Goal: Task Accomplishment & Management: Manage account settings

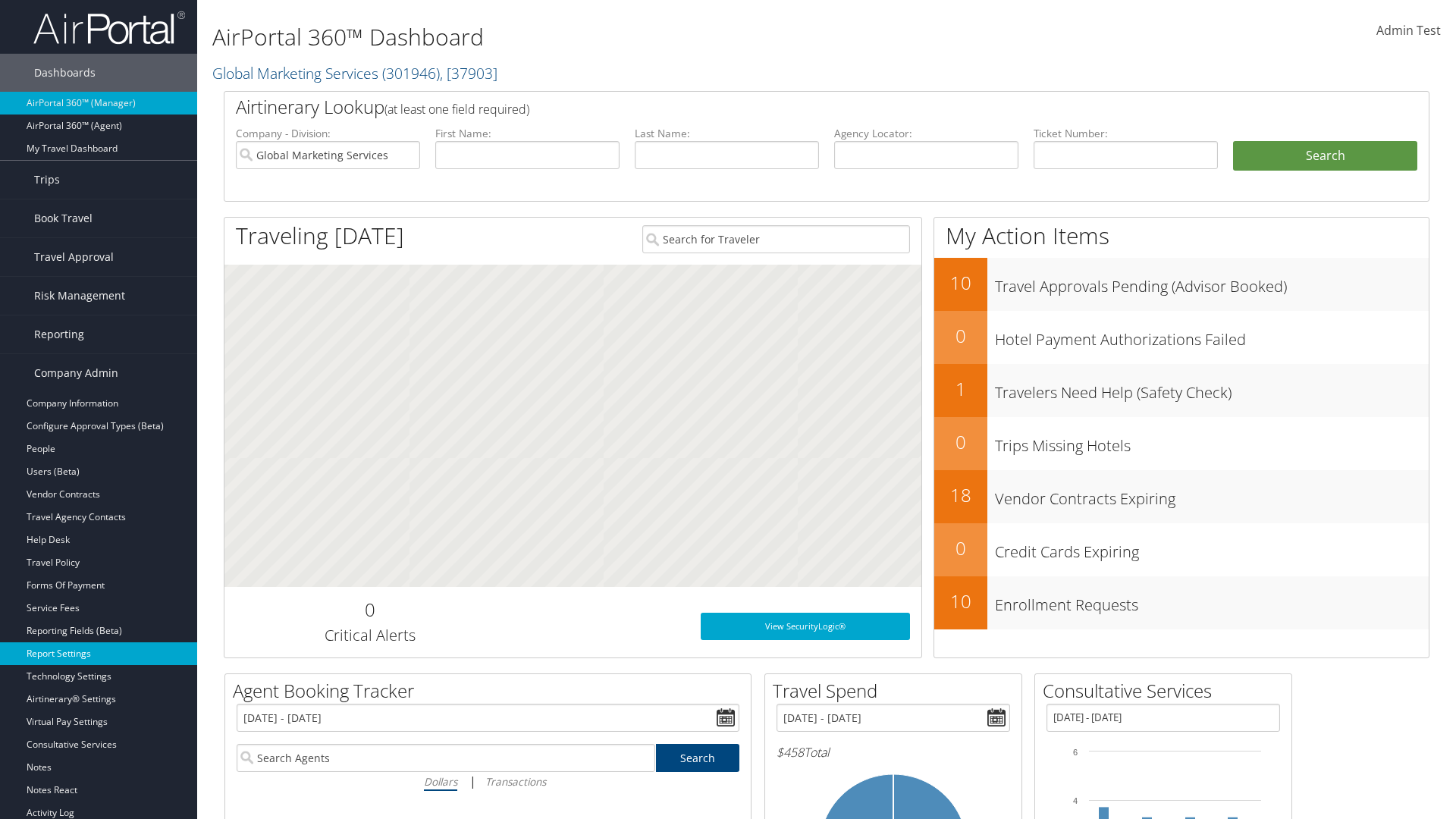
click at [99, 653] on link "Report Settings" at bounding box center [99, 653] width 197 height 23
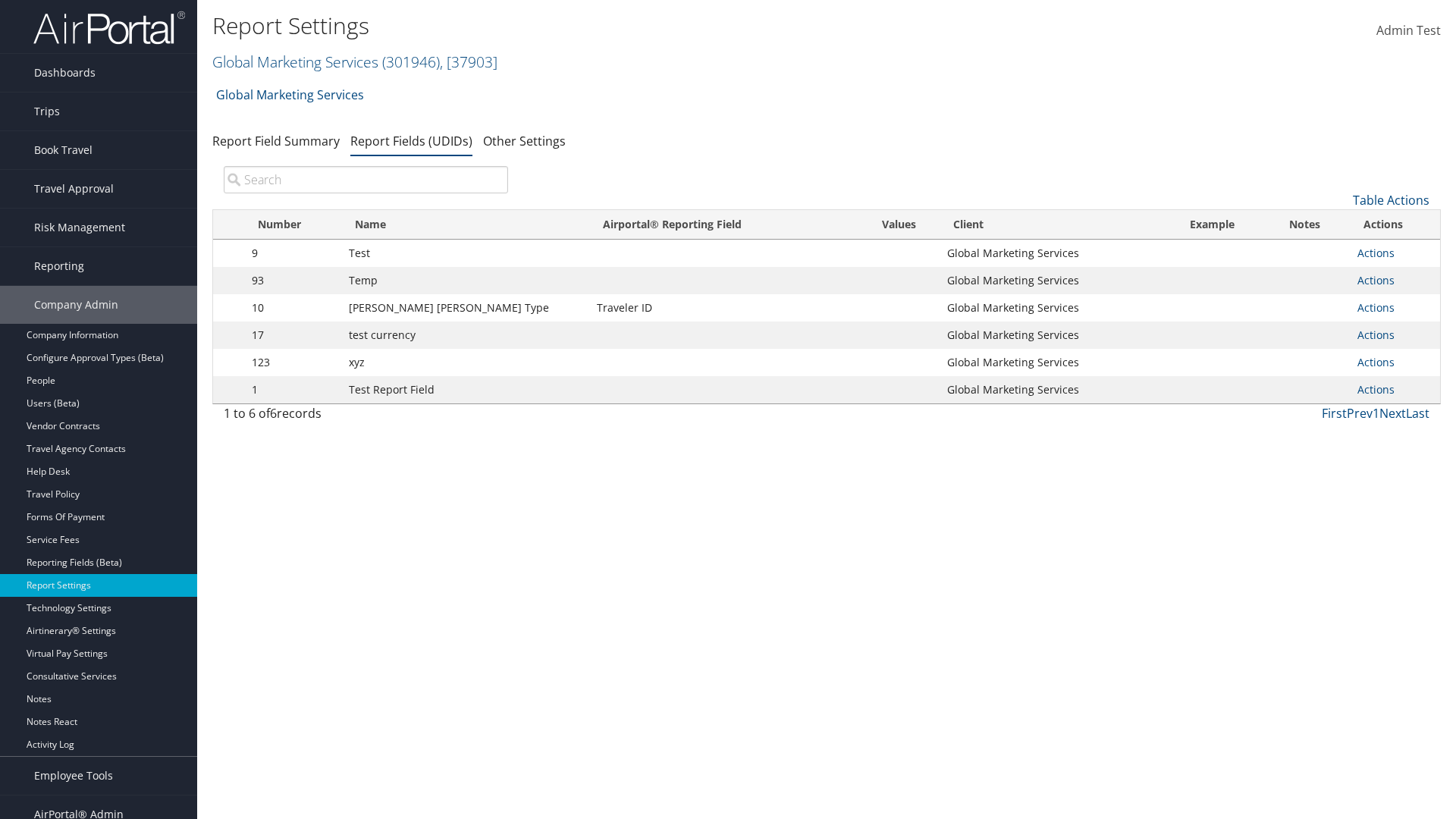
click at [366, 179] on input "search" at bounding box center [366, 179] width 284 height 27
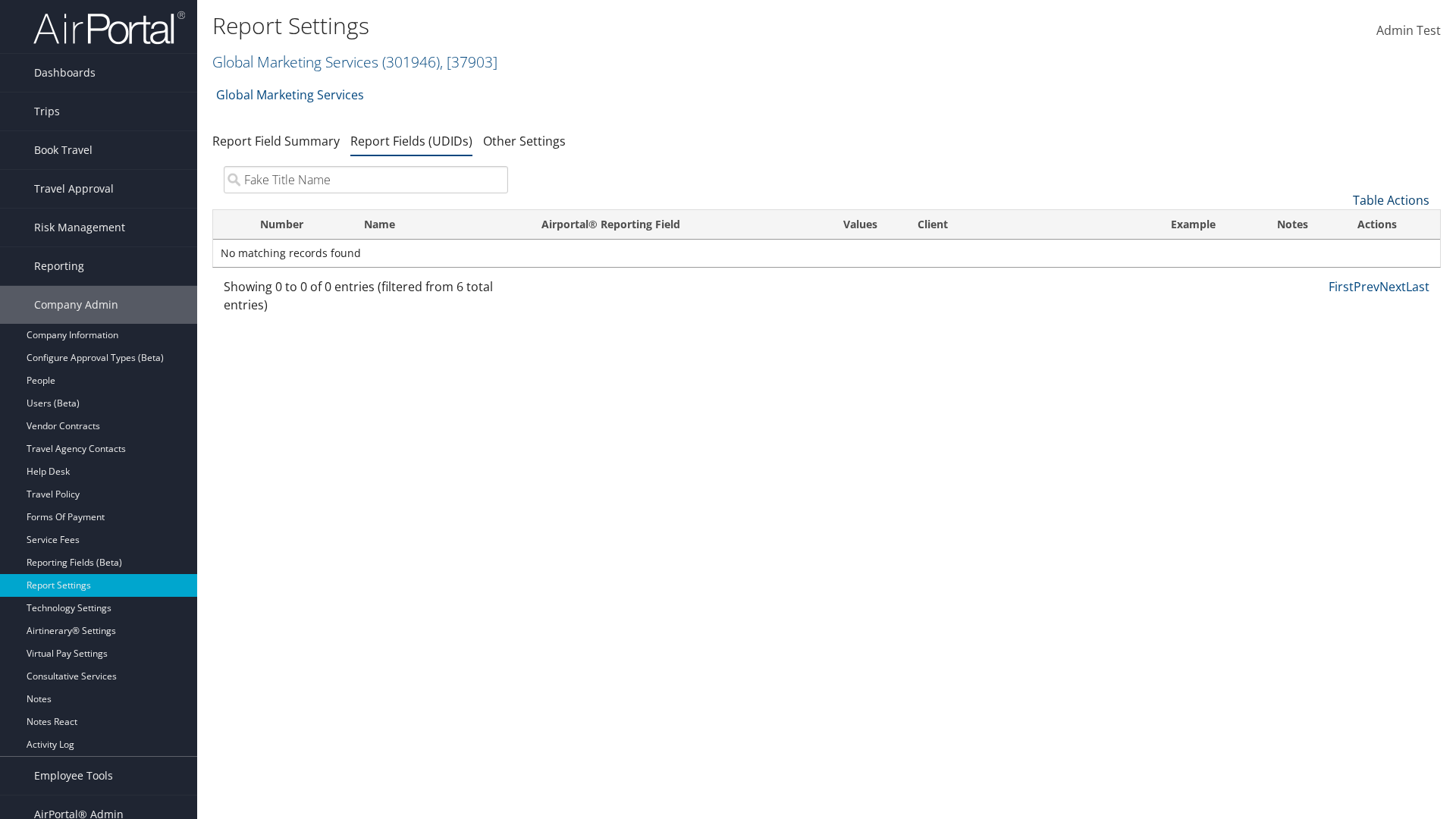
type input "Fake Title Name"
click at [1391, 200] on link "Table Actions" at bounding box center [1391, 200] width 77 height 17
click at [1340, 224] on link "New Record" at bounding box center [1340, 224] width 199 height 26
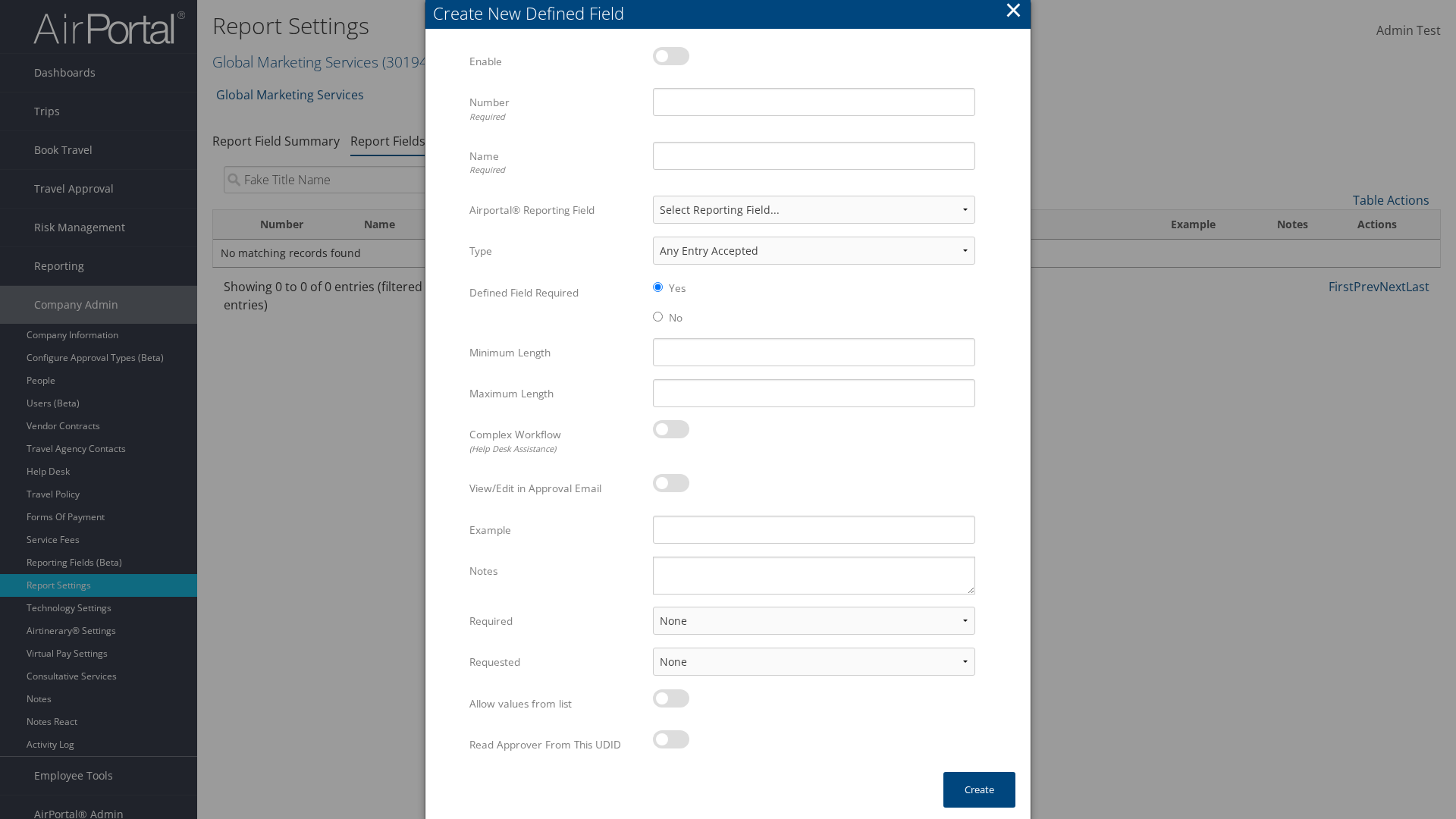
click at [671, 55] on label at bounding box center [671, 55] width 37 height 18
click at [671, 55] on input "checkbox" at bounding box center [665, 59] width 10 height 10
checkbox input "true"
click at [814, 156] on input "Name Required" at bounding box center [814, 156] width 323 height 28
type input "Fake Title Name"
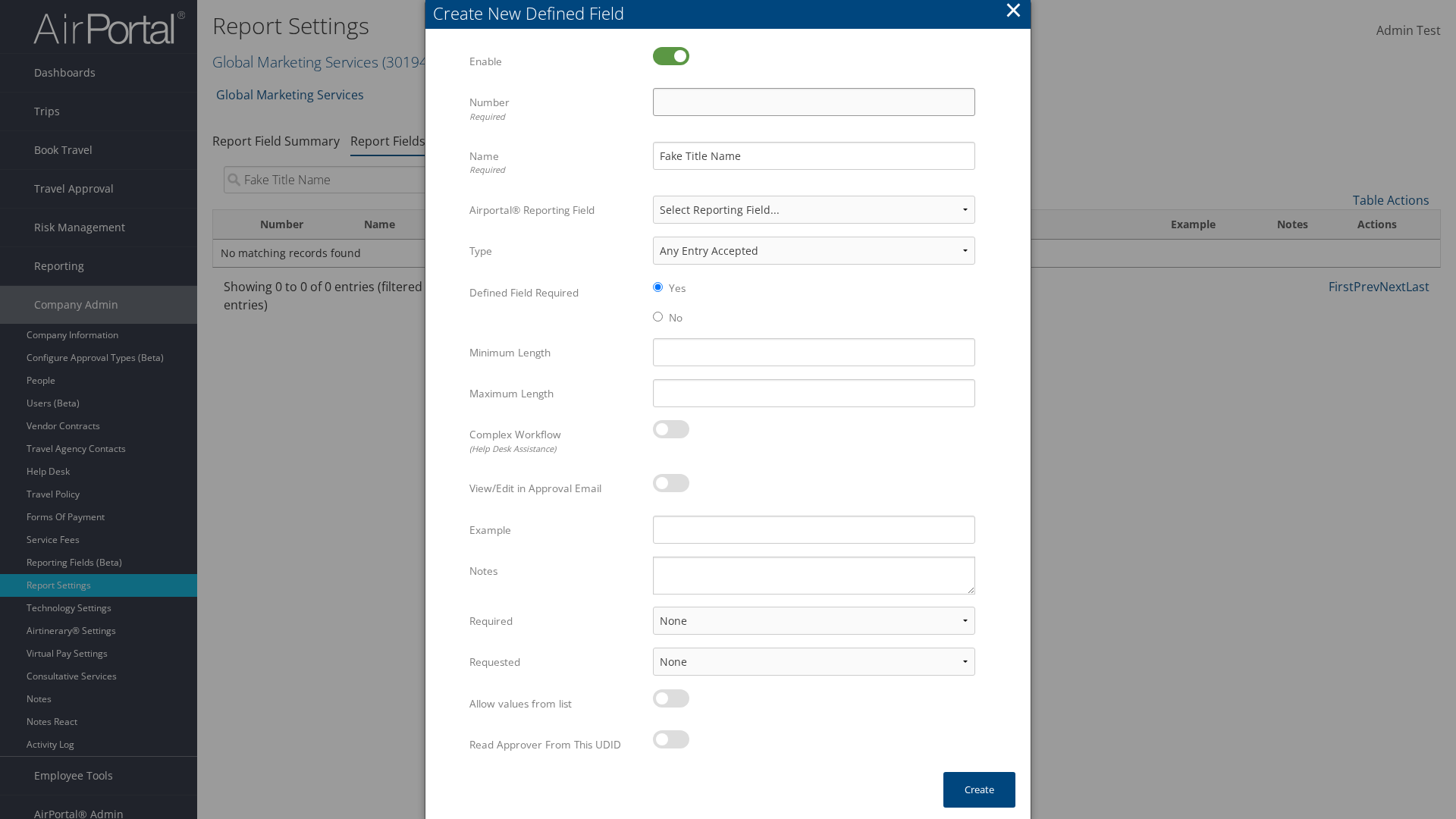
click at [814, 101] on input "Number Required" at bounding box center [814, 101] width 323 height 28
type input "333"
click at [979, 789] on button "Create" at bounding box center [979, 789] width 72 height 36
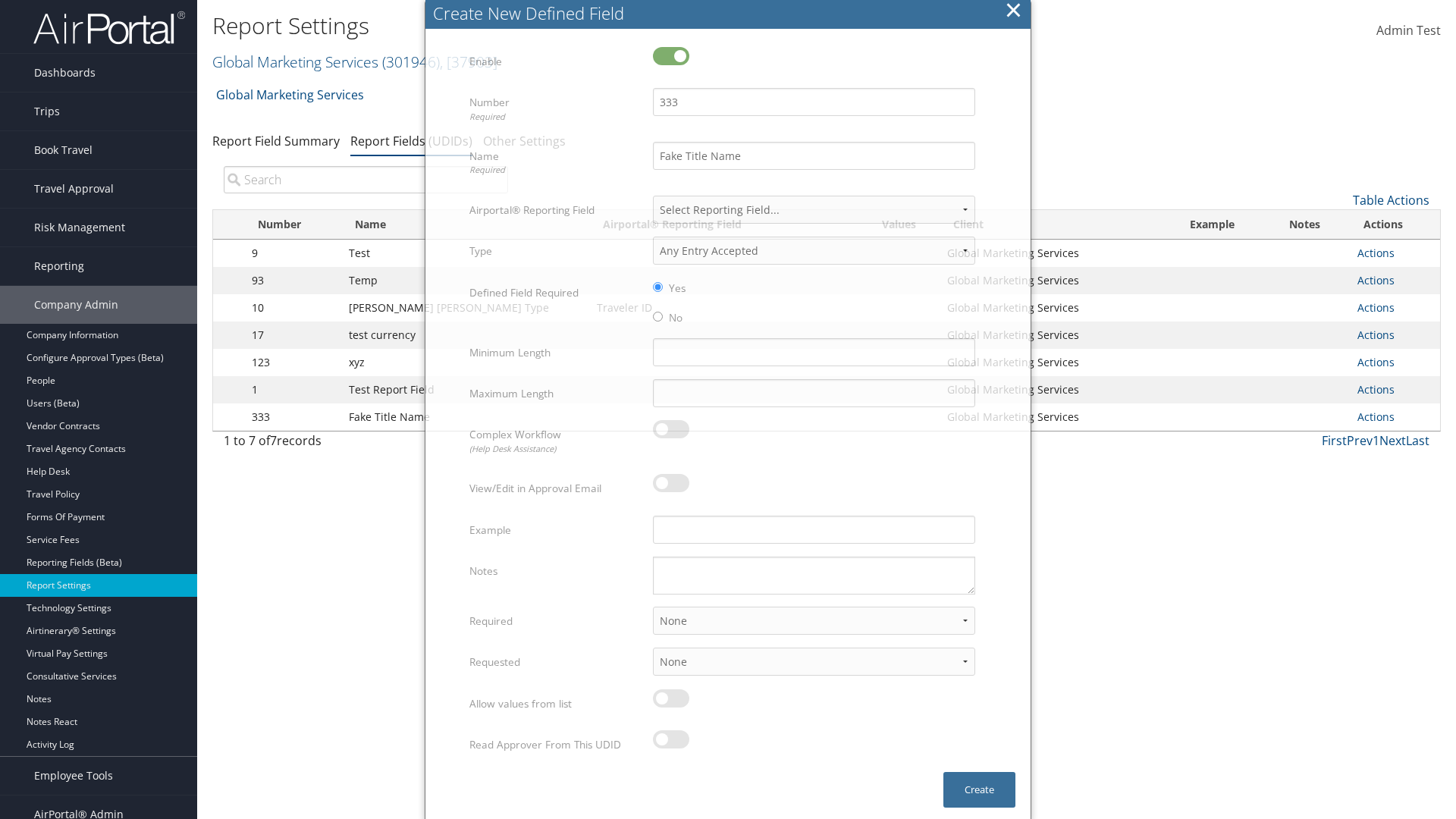
click at [366, 179] on input "search" at bounding box center [366, 179] width 284 height 27
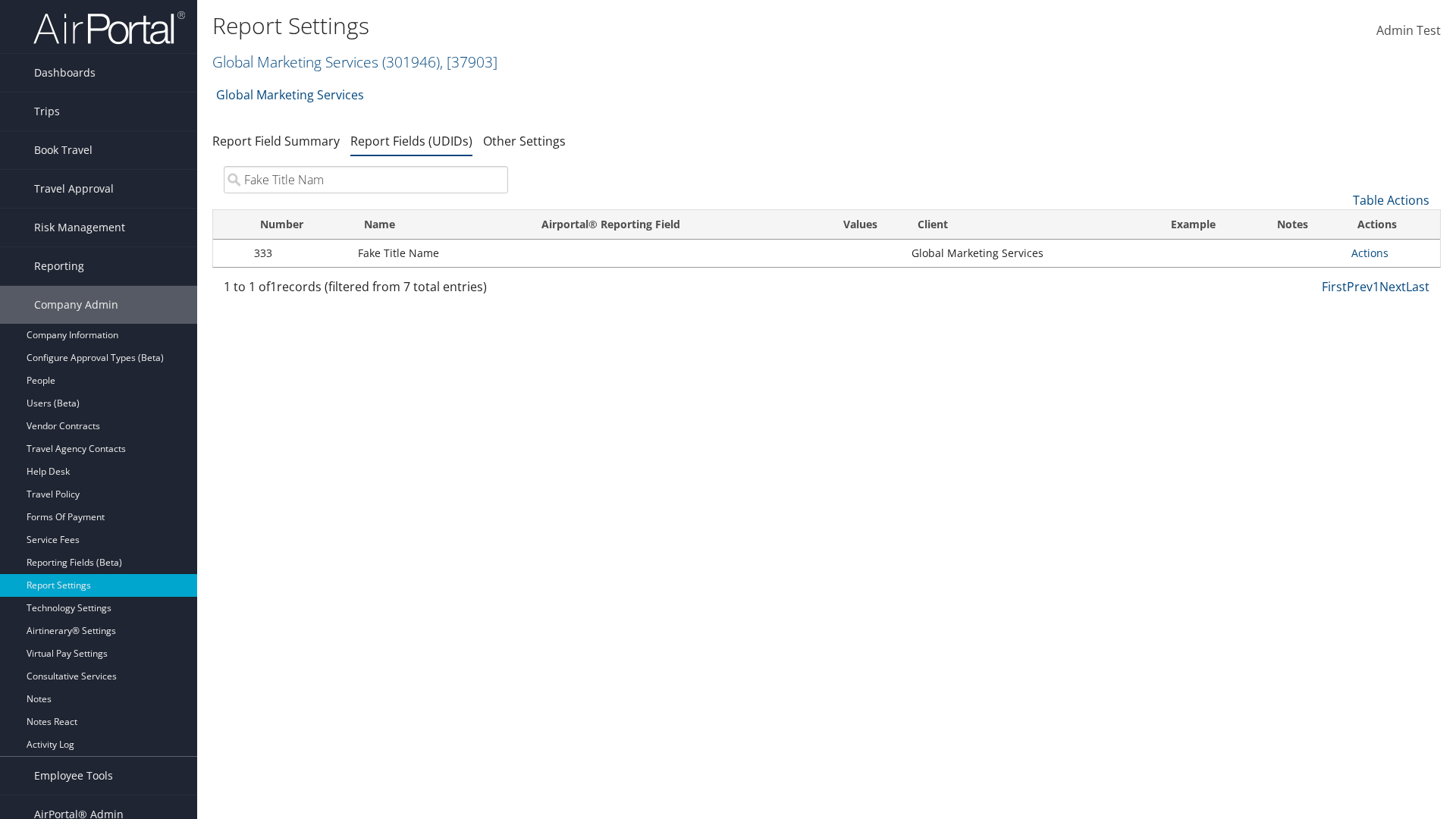
type input "Fake Title Name"
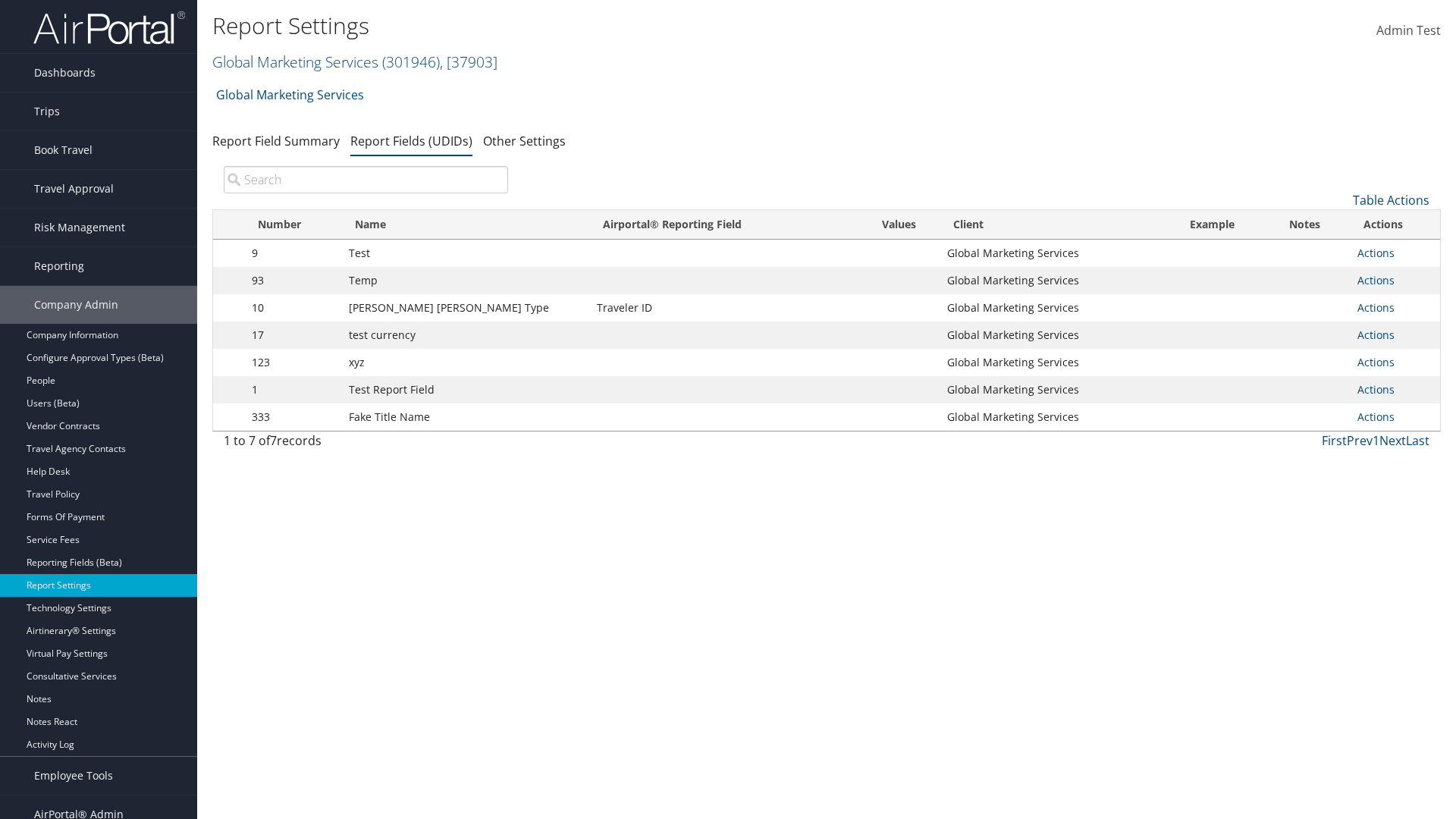
click at [366, 179] on input "search" at bounding box center [366, 179] width 284 height 27
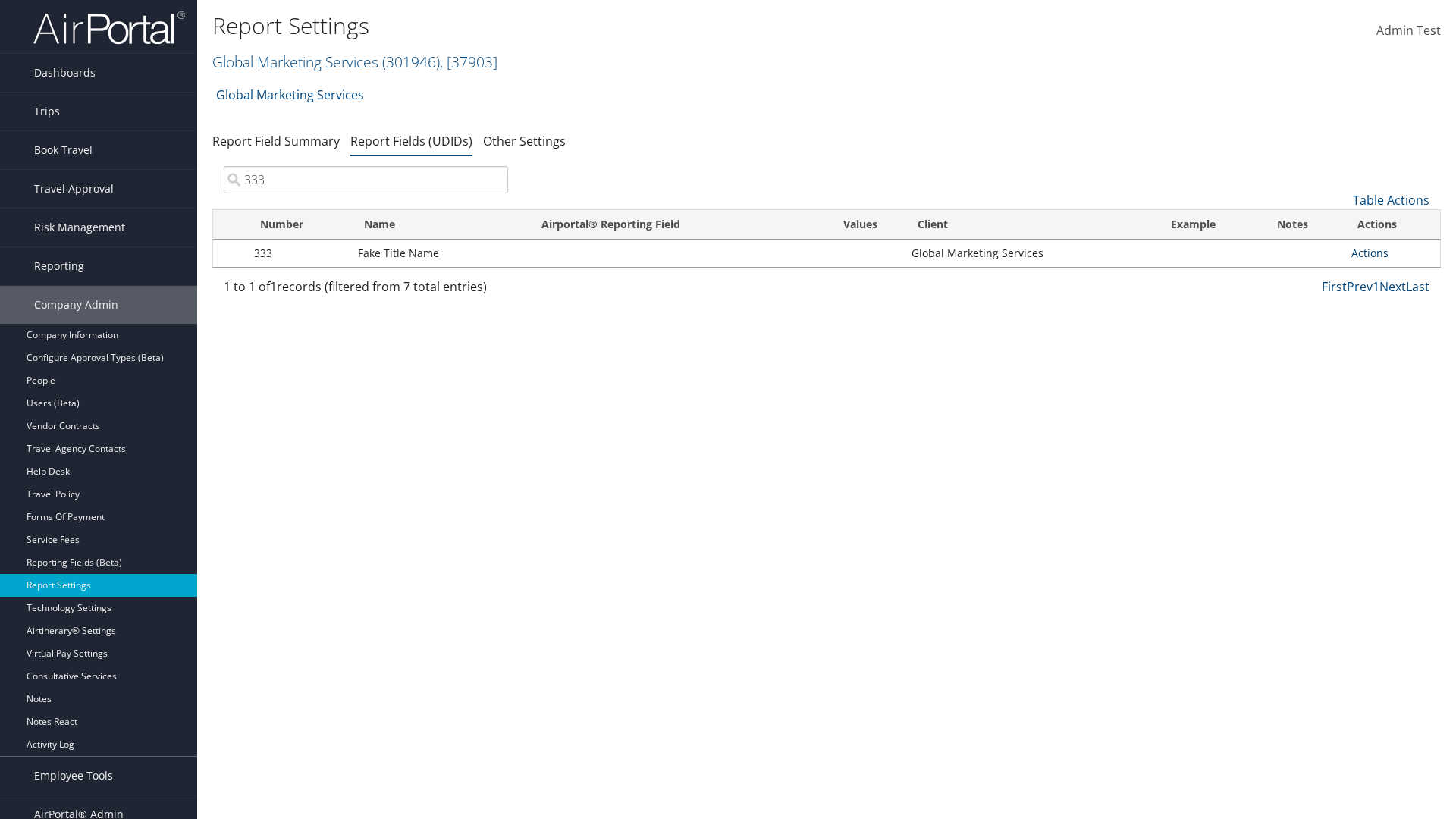
type input "333"
click at [1370, 253] on link "Actions" at bounding box center [1370, 253] width 37 height 14
click at [1310, 327] on link "Edit" at bounding box center [1310, 327] width 150 height 26
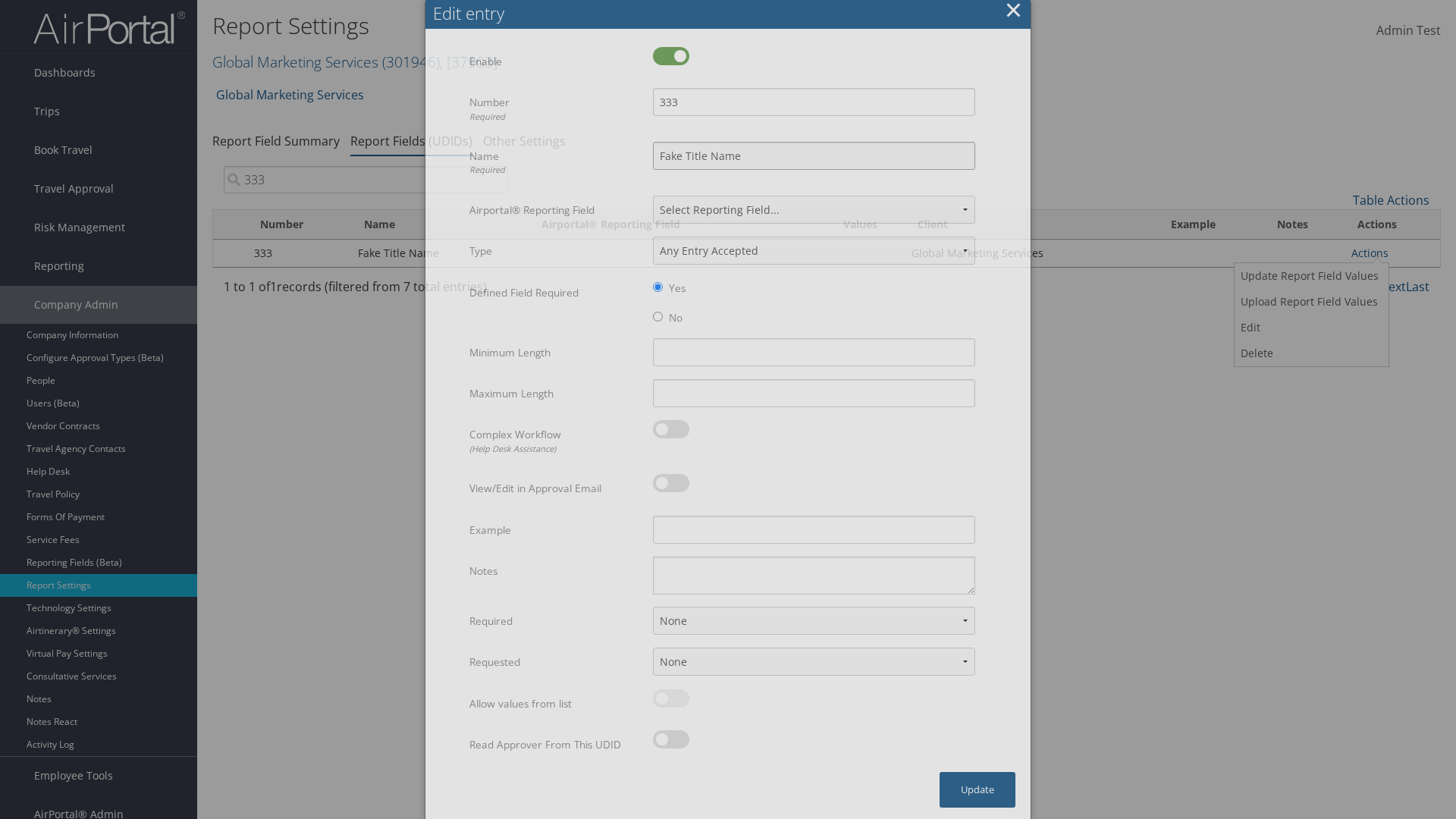
click at [814, 156] on input "Fake Title Name" at bounding box center [814, 156] width 323 height 28
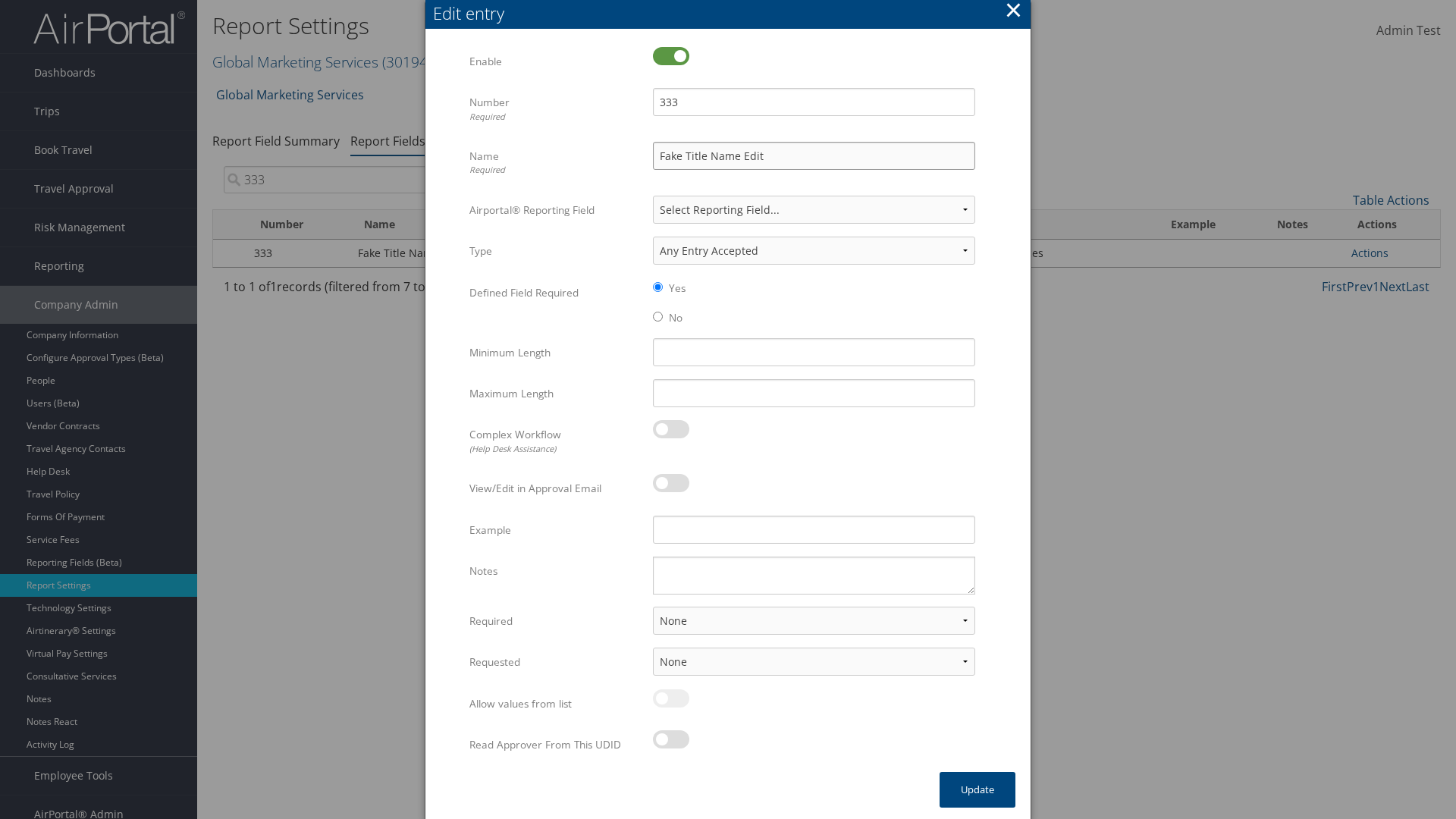
type input "Fake Title Name Edit"
click at [814, 101] on input "333" at bounding box center [814, 101] width 323 height 28
type input "3334"
click at [978, 789] on button "Update" at bounding box center [977, 789] width 76 height 36
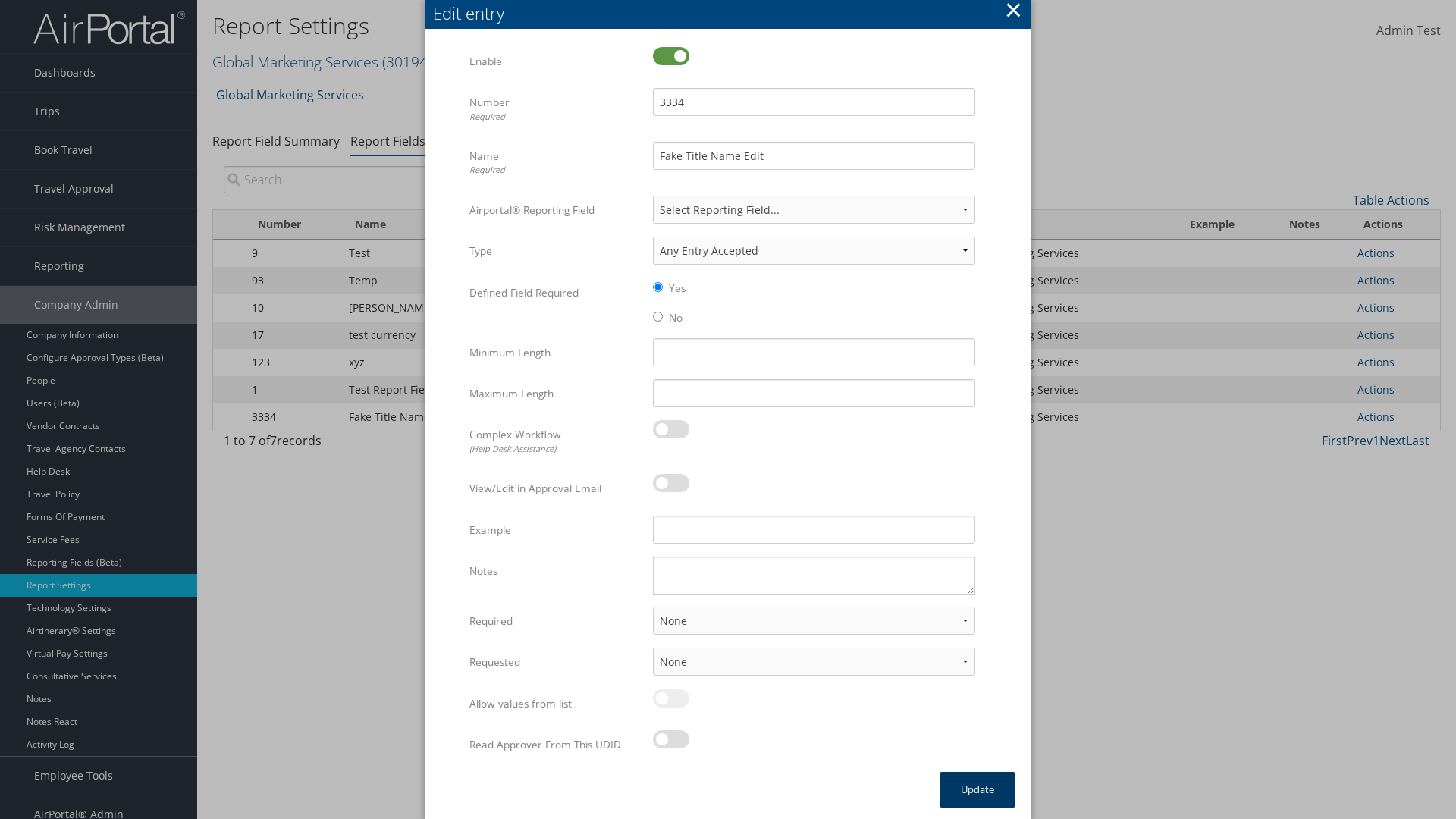
scroll to position [15, 0]
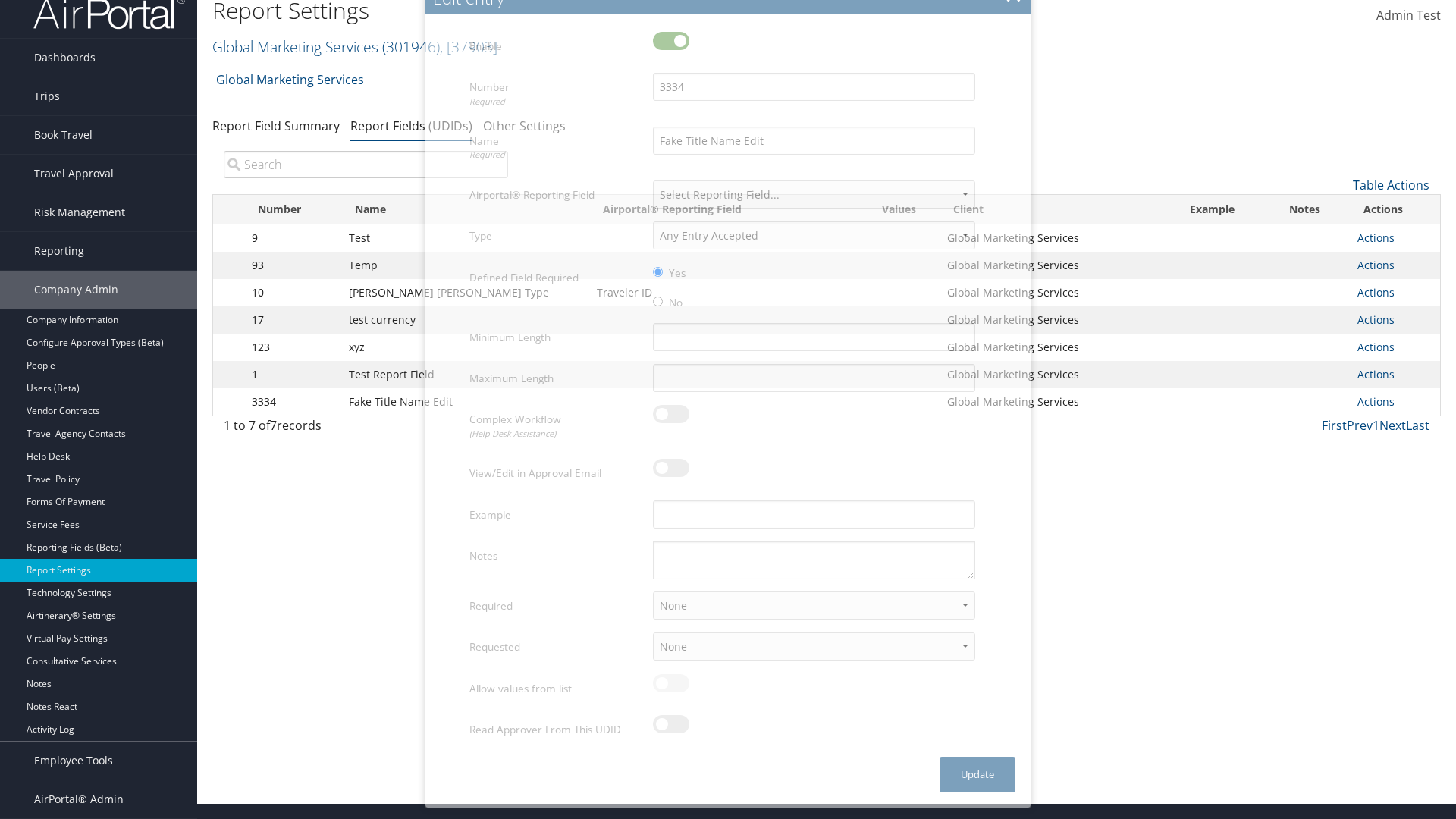
click at [366, 164] on input "search" at bounding box center [366, 164] width 284 height 27
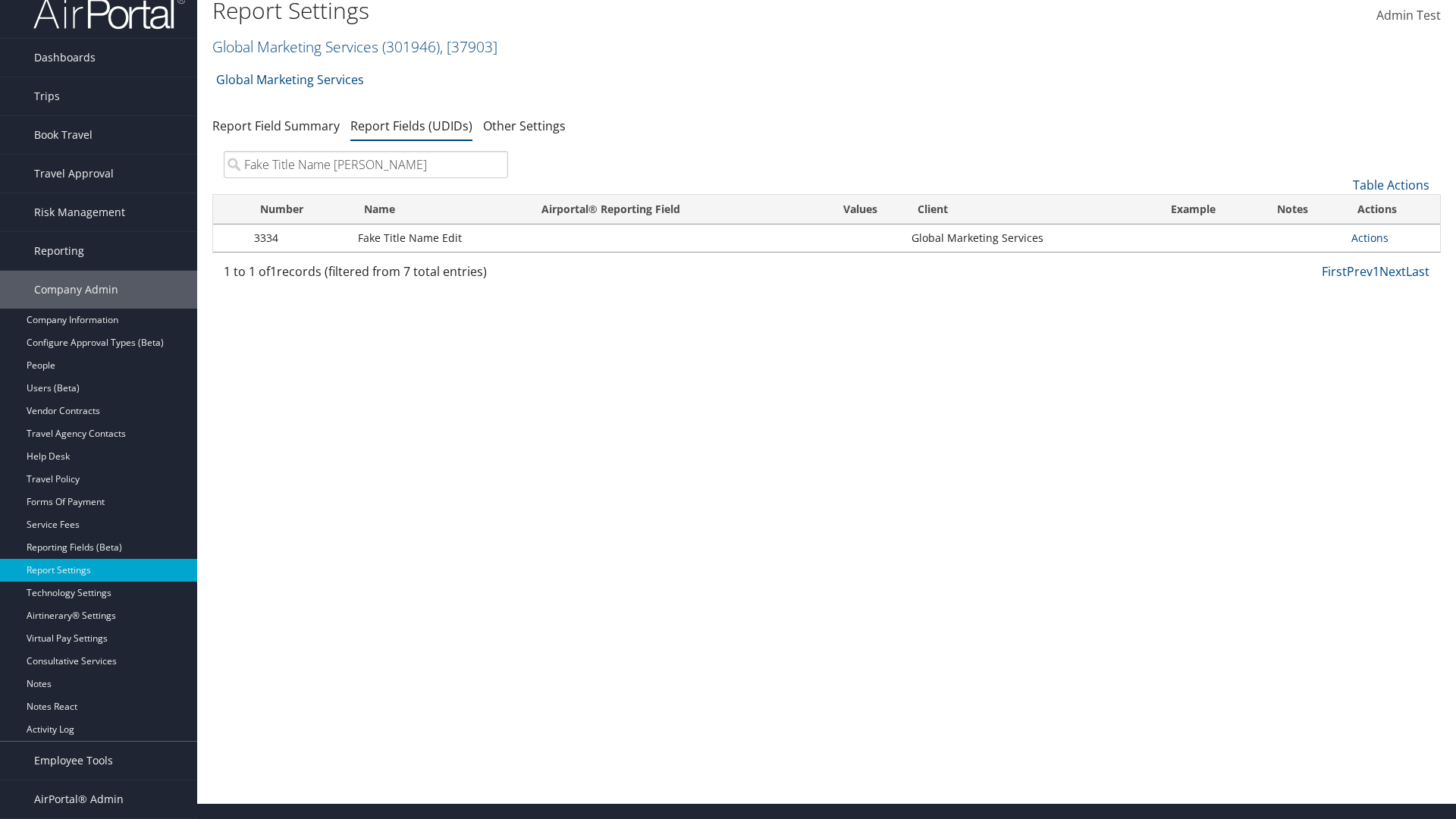
type input "Fake Title Name Edit"
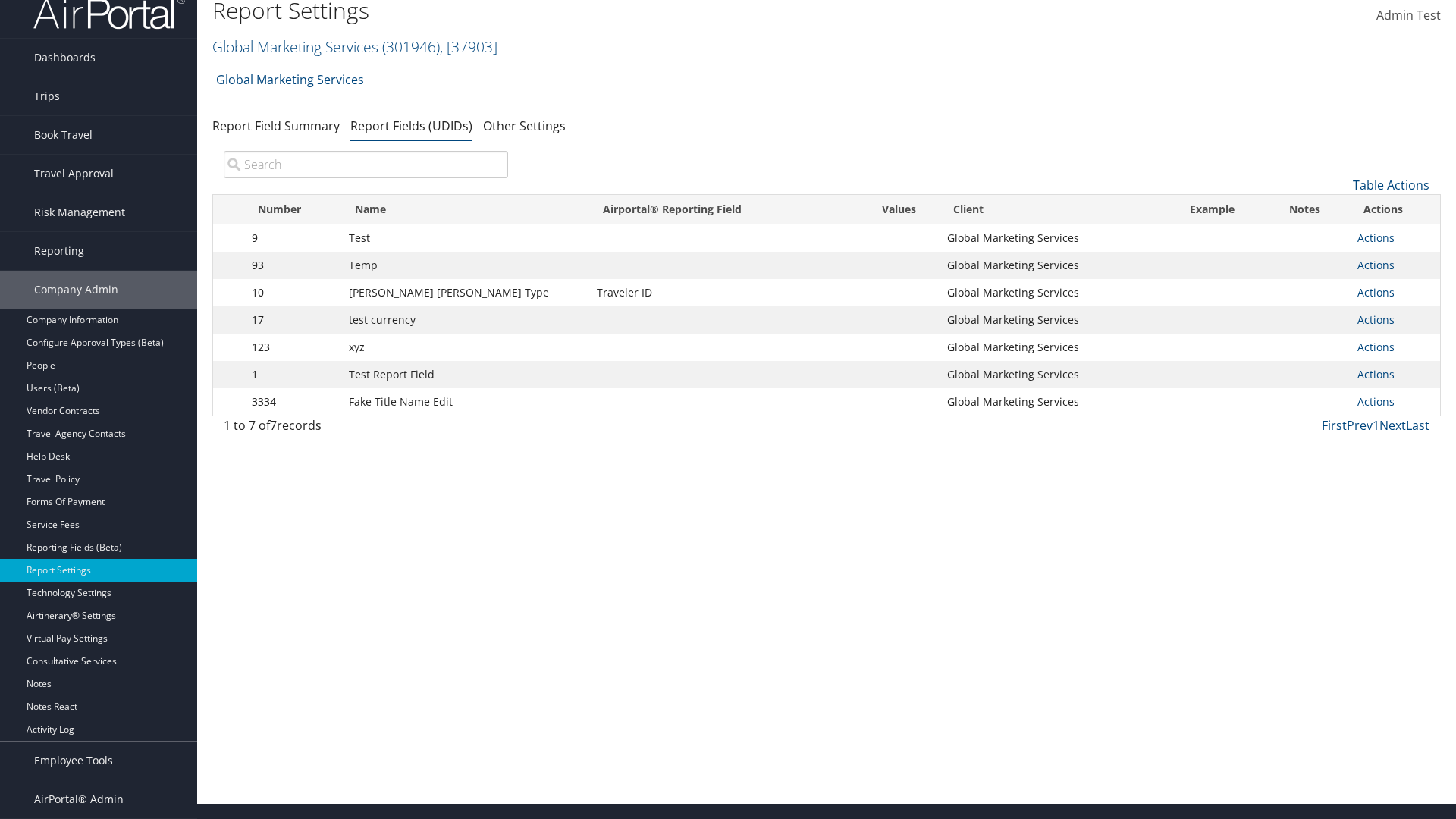
click at [366, 164] on input "search" at bounding box center [366, 164] width 284 height 27
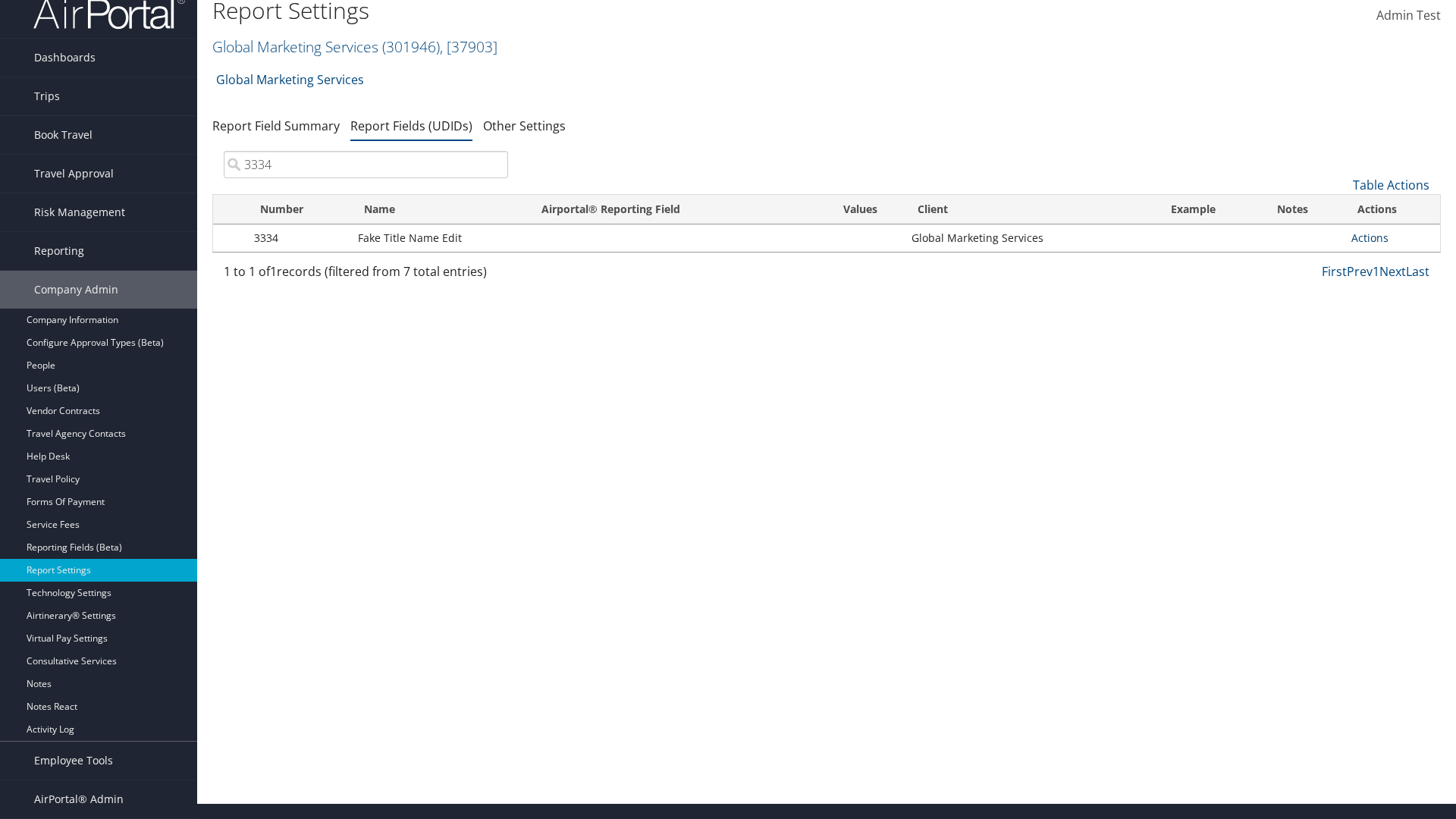
type input "3334"
click at [1370, 237] on link "Actions" at bounding box center [1370, 237] width 37 height 14
click at [1310, 287] on link "Upload Report Field Values" at bounding box center [1310, 287] width 150 height 26
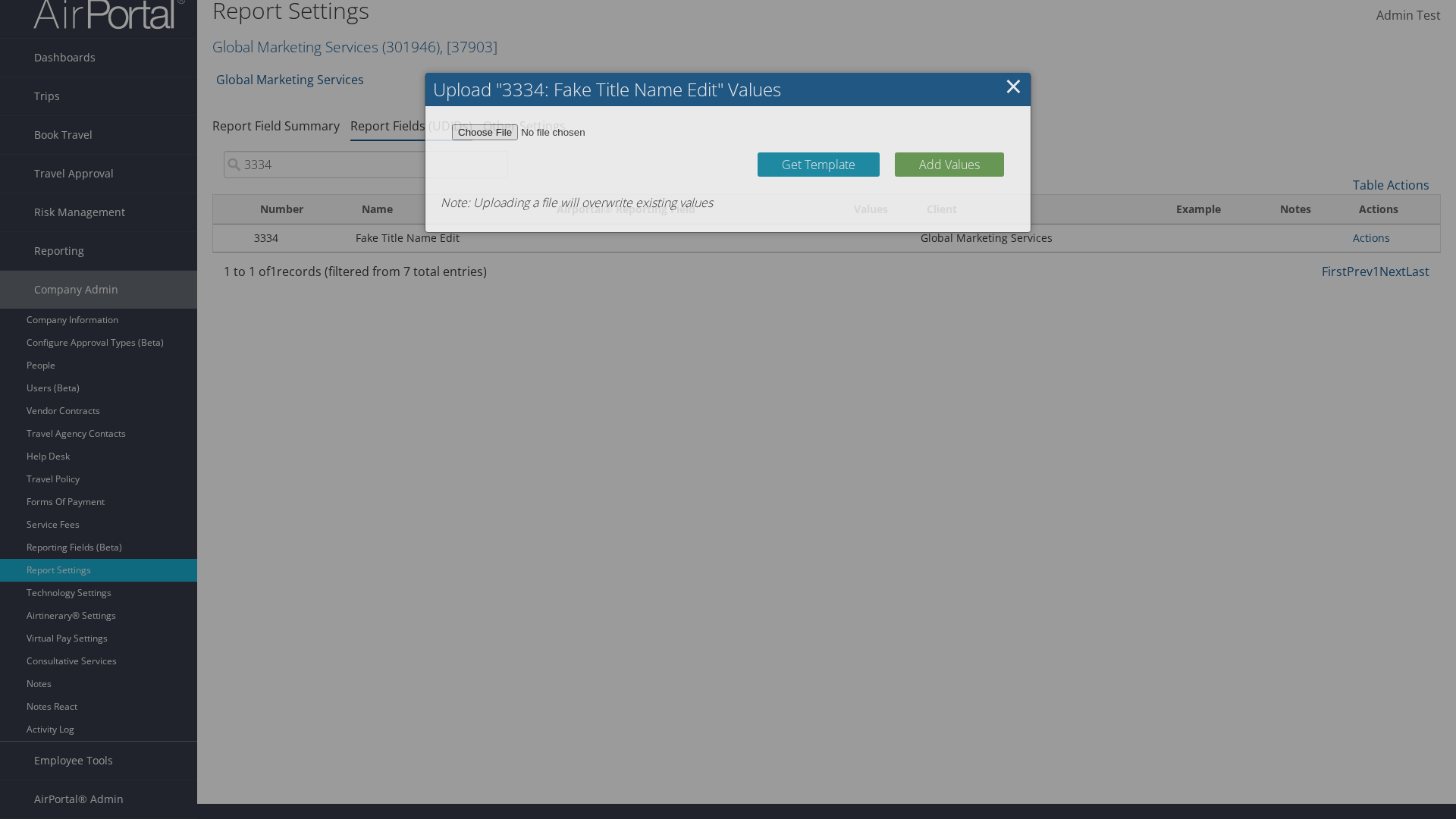
click at [819, 167] on link "Get Template" at bounding box center [818, 164] width 122 height 25
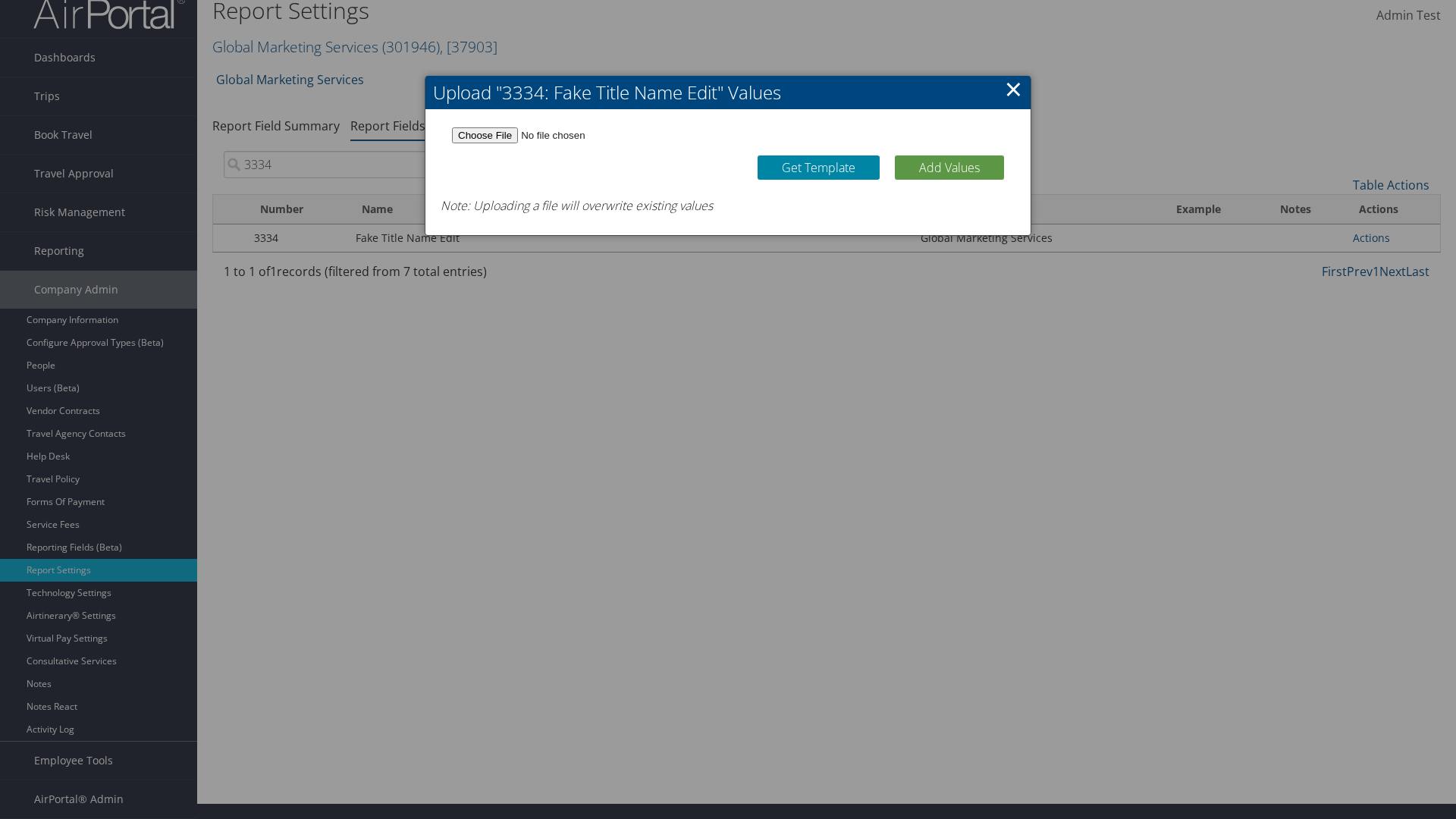
type input "C:\fakepath\udidValues.csv"
click at [950, 167] on button "Add Values" at bounding box center [950, 168] width 109 height 25
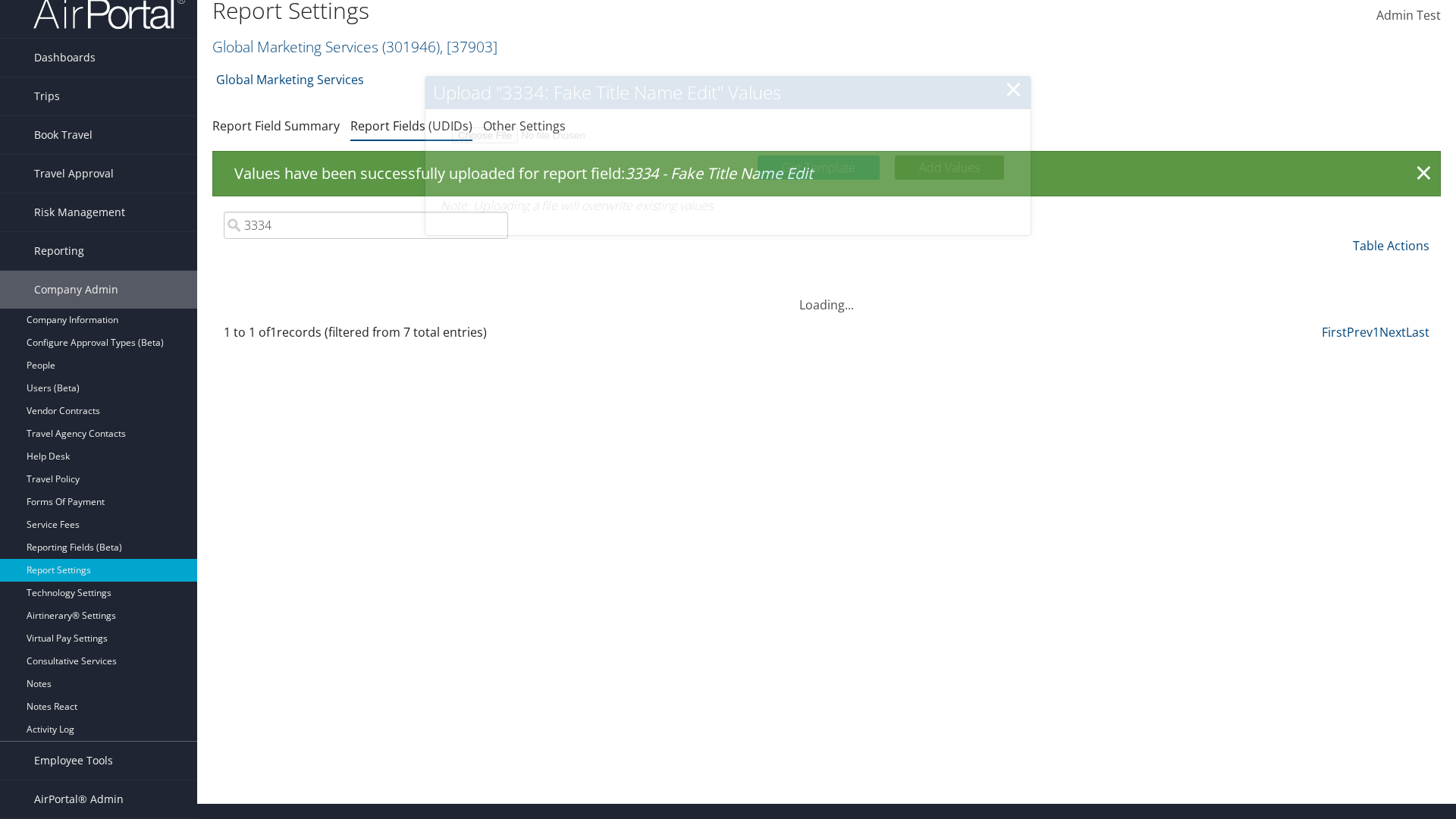
scroll to position [0, 0]
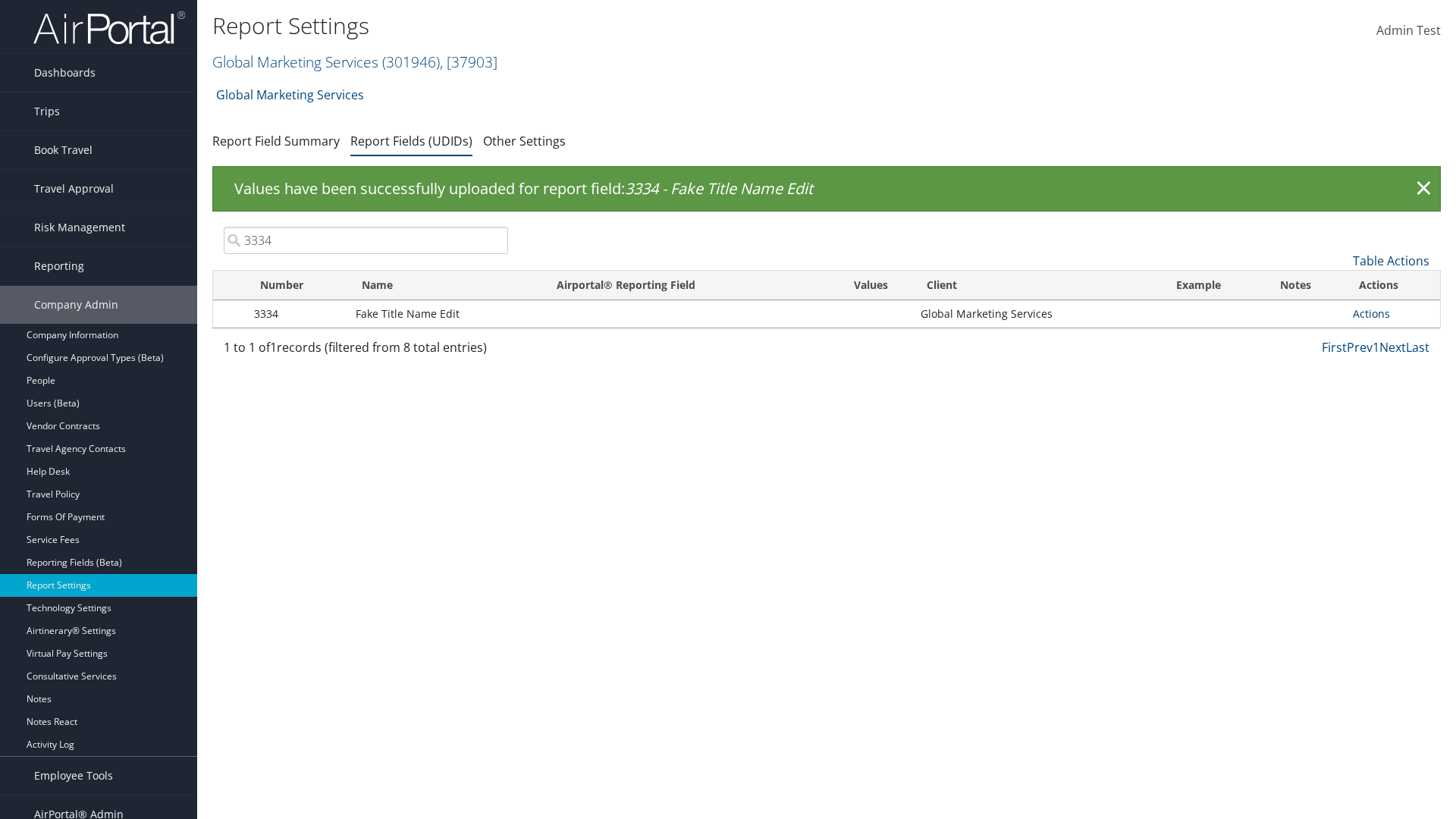
click at [1371, 313] on link "Actions" at bounding box center [1372, 313] width 37 height 14
click at [1310, 337] on link "Update Report Field Values" at bounding box center [1311, 337] width 150 height 26
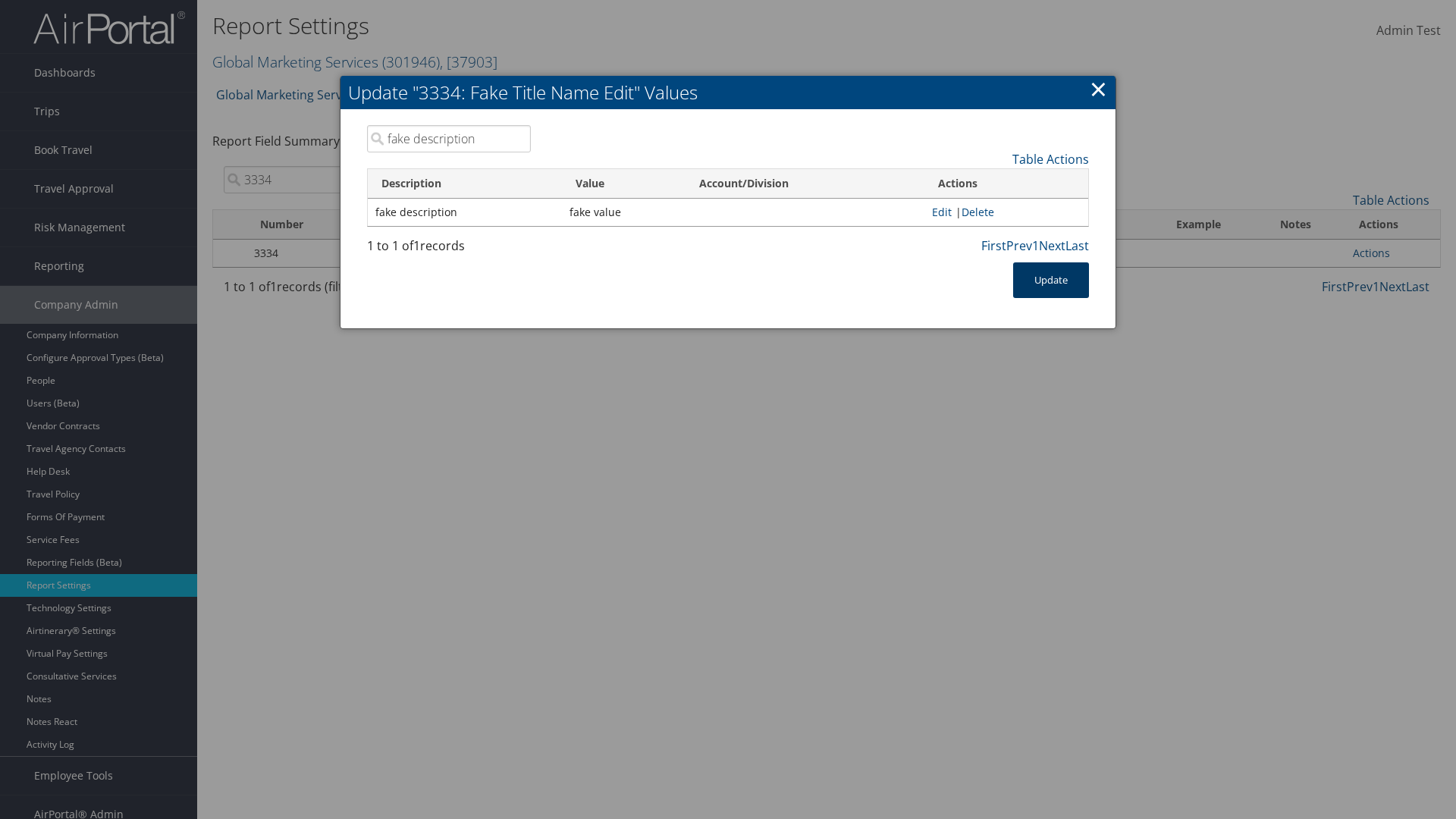
type input "fake description"
click at [1051, 280] on button "Update" at bounding box center [1051, 280] width 76 height 36
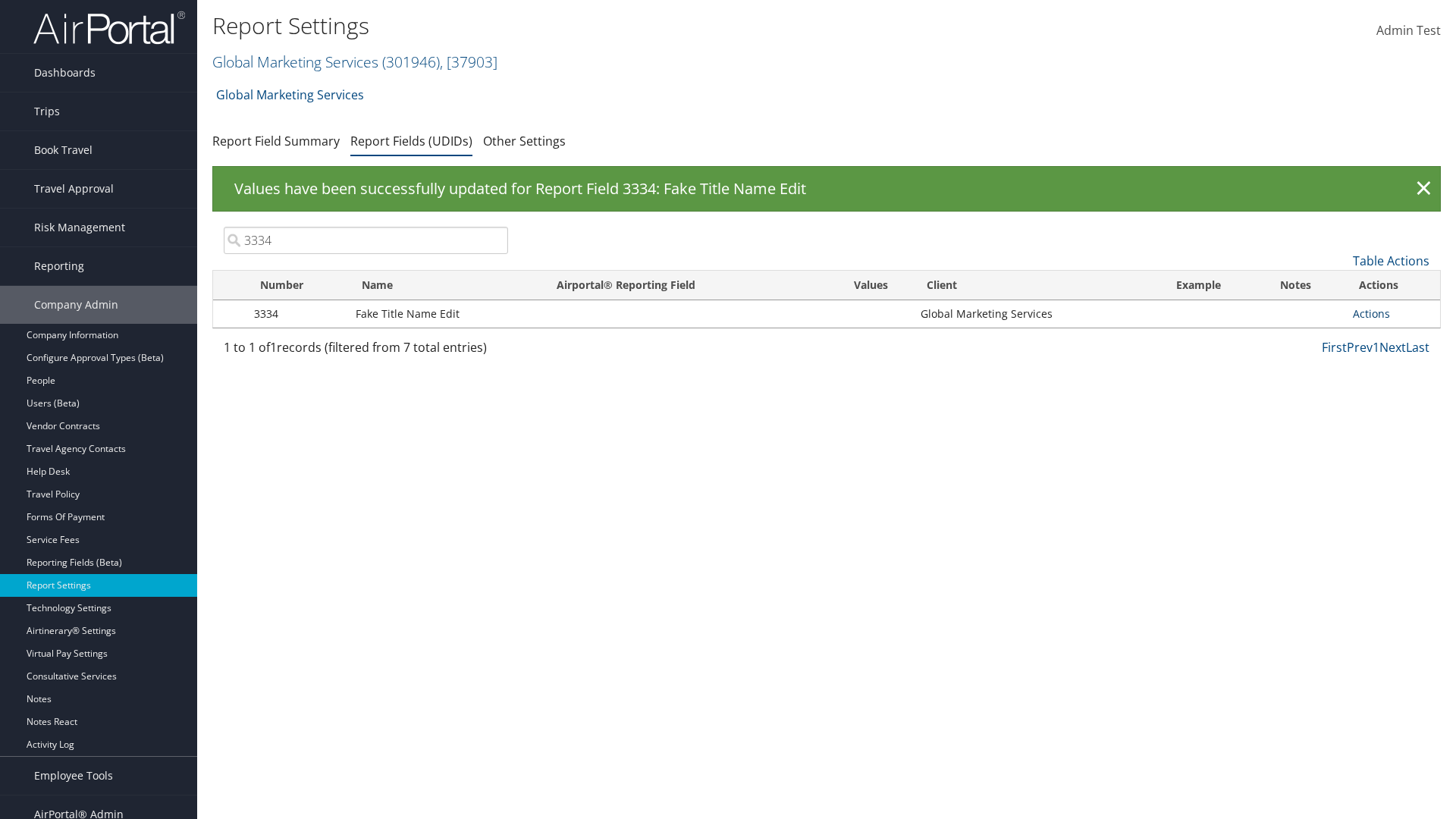
click at [1371, 313] on link "Actions" at bounding box center [1372, 313] width 37 height 14
click at [1310, 414] on link "Delete" at bounding box center [1311, 413] width 150 height 26
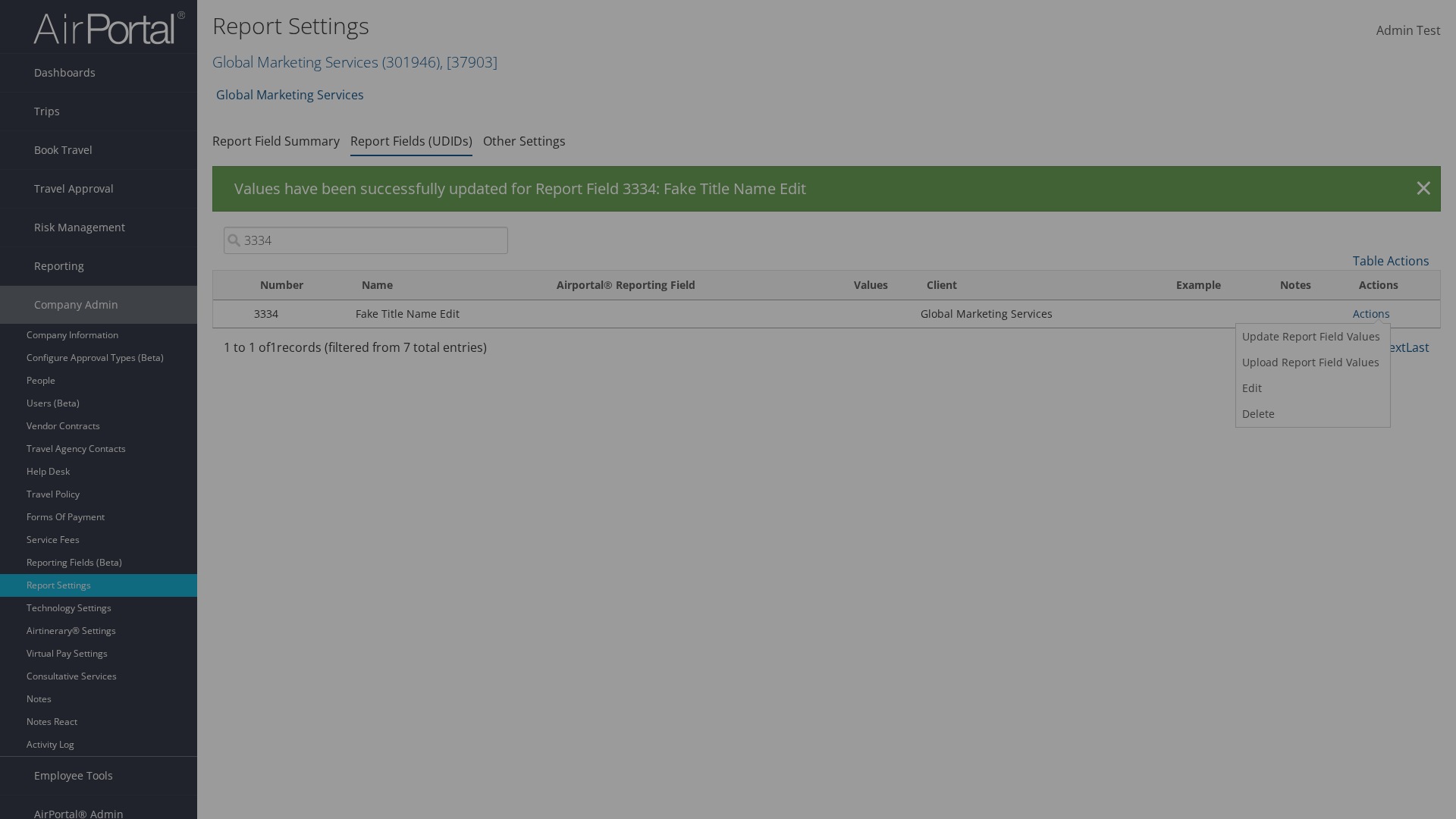
click at [0, 0] on button "Delete" at bounding box center [0, 0] width 0 height 0
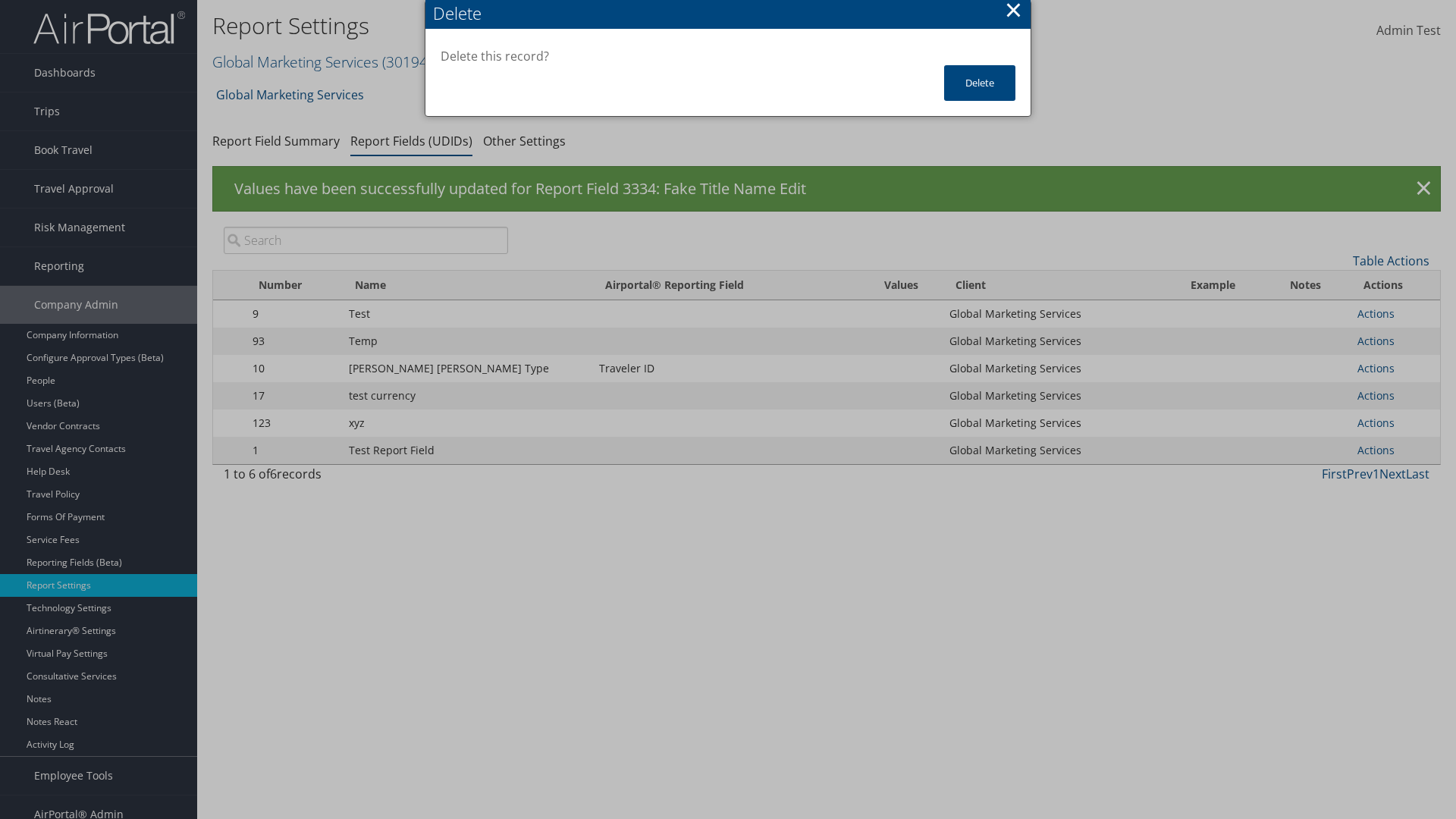
click at [366, 241] on input "search" at bounding box center [366, 240] width 284 height 27
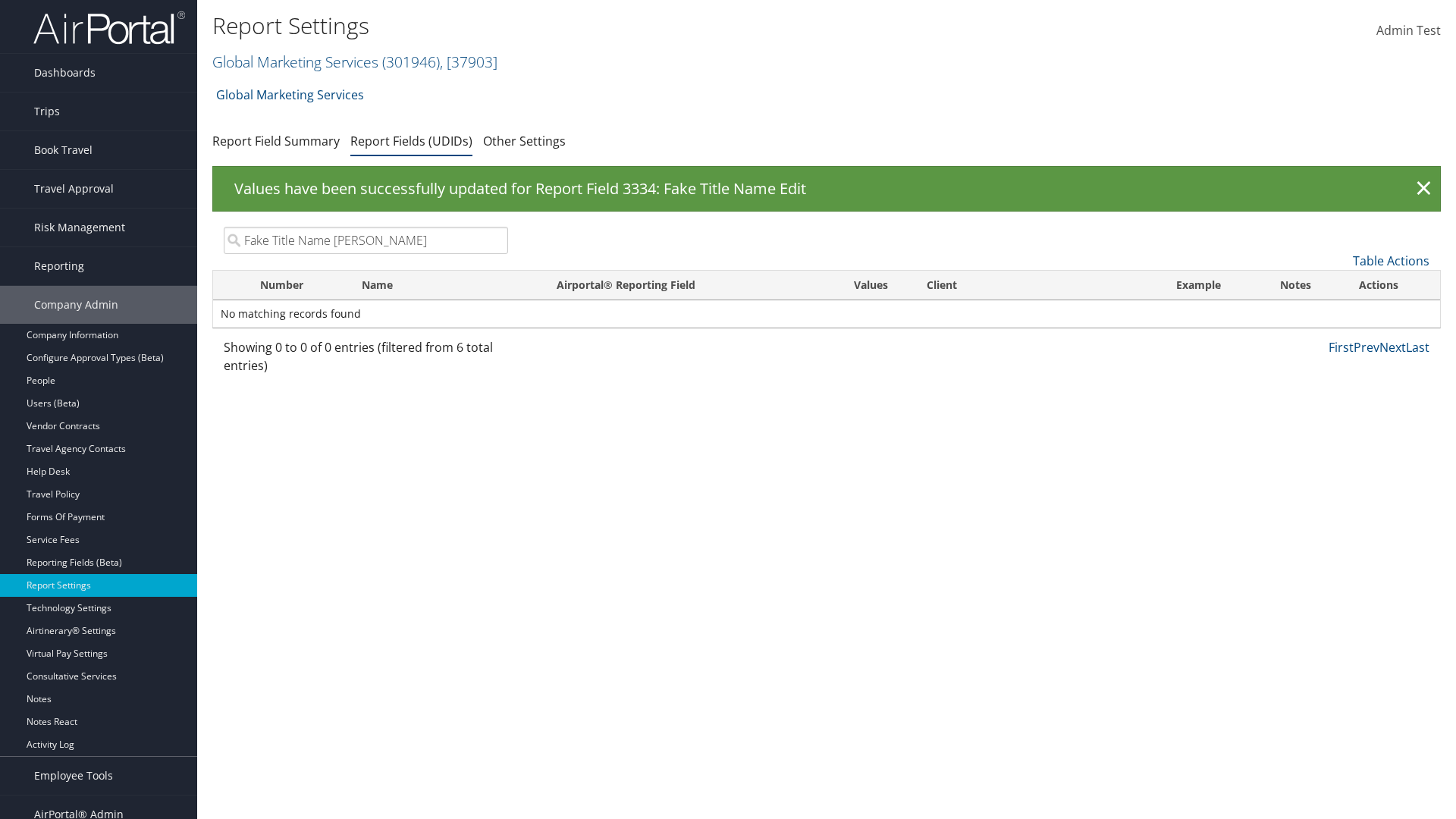
type input "Fake Title Name Edit"
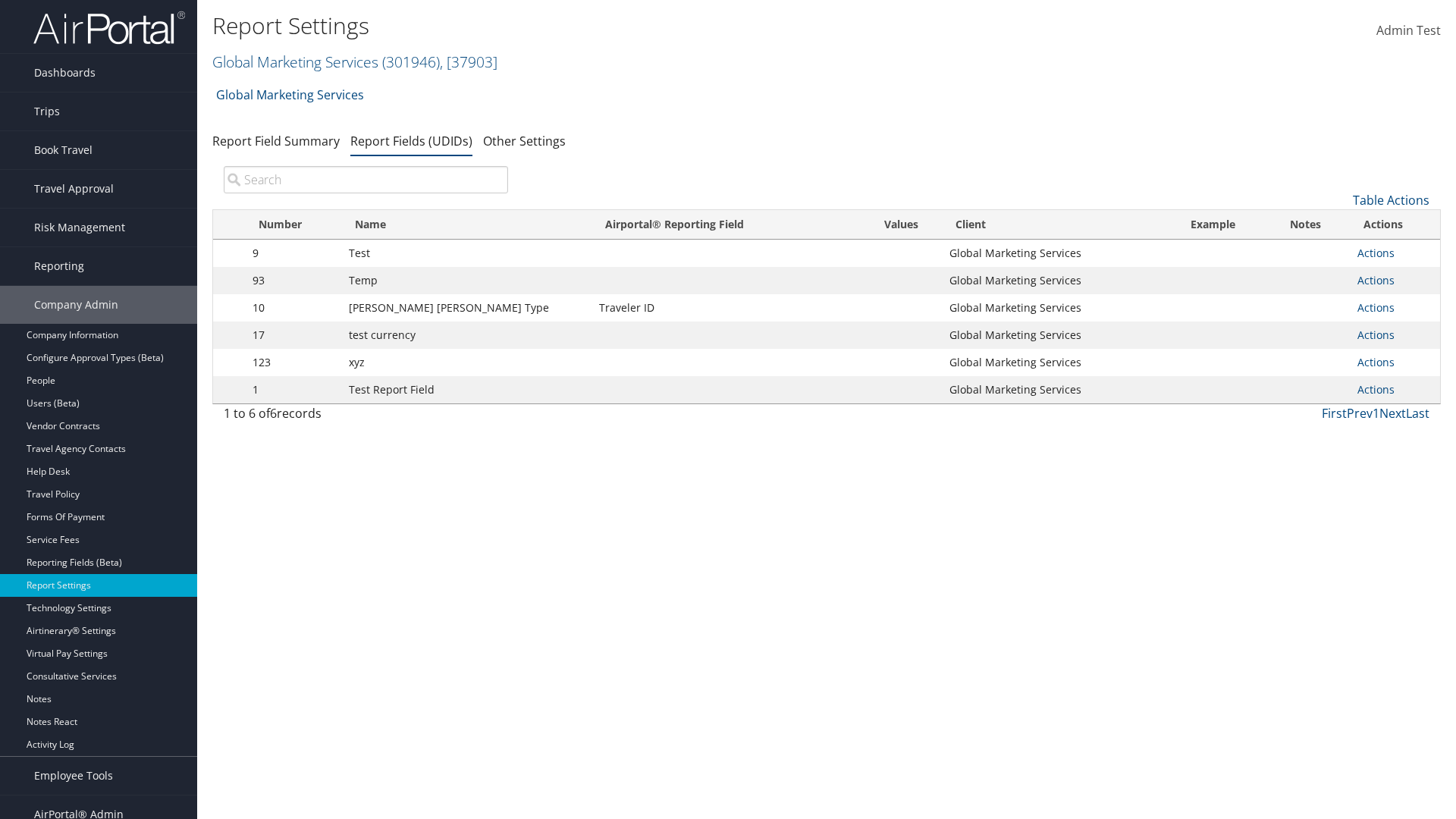
click at [366, 179] on input "search" at bounding box center [366, 179] width 284 height 27
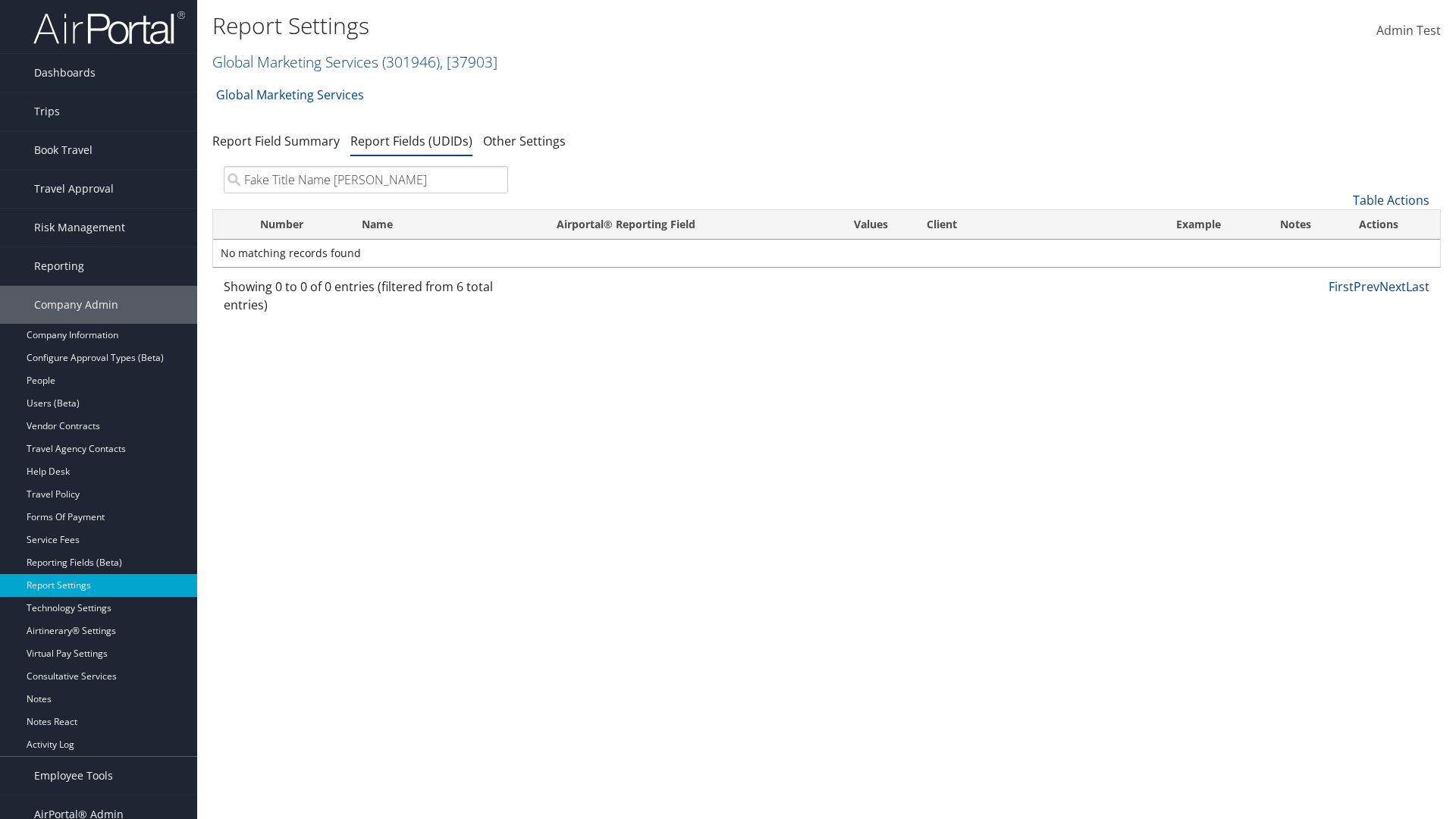
type input "Fake Title Name Edit"
